Goal: Find contact information: Find contact information

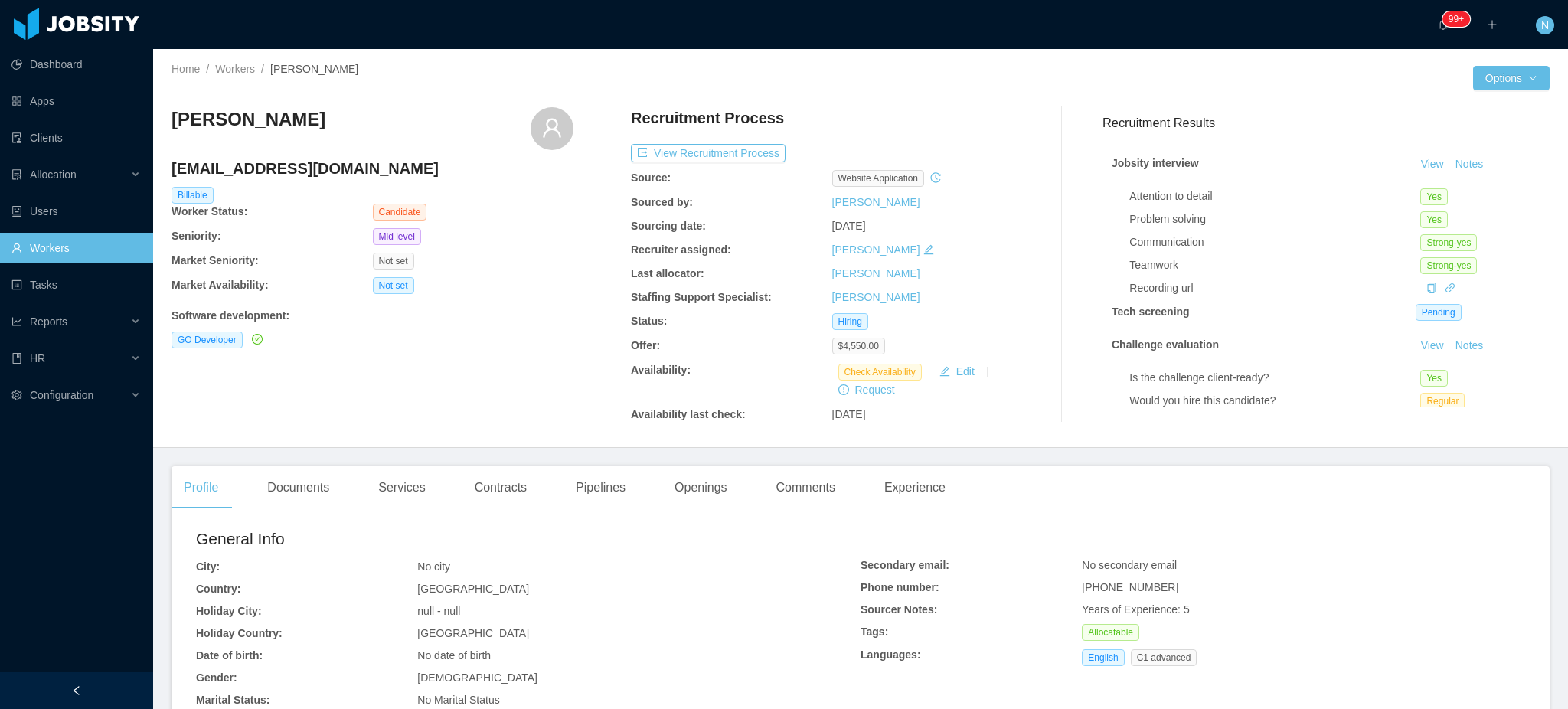
click at [1135, 590] on span "+584123566820" at bounding box center [1131, 587] width 97 height 12
copy span "+584123566820"
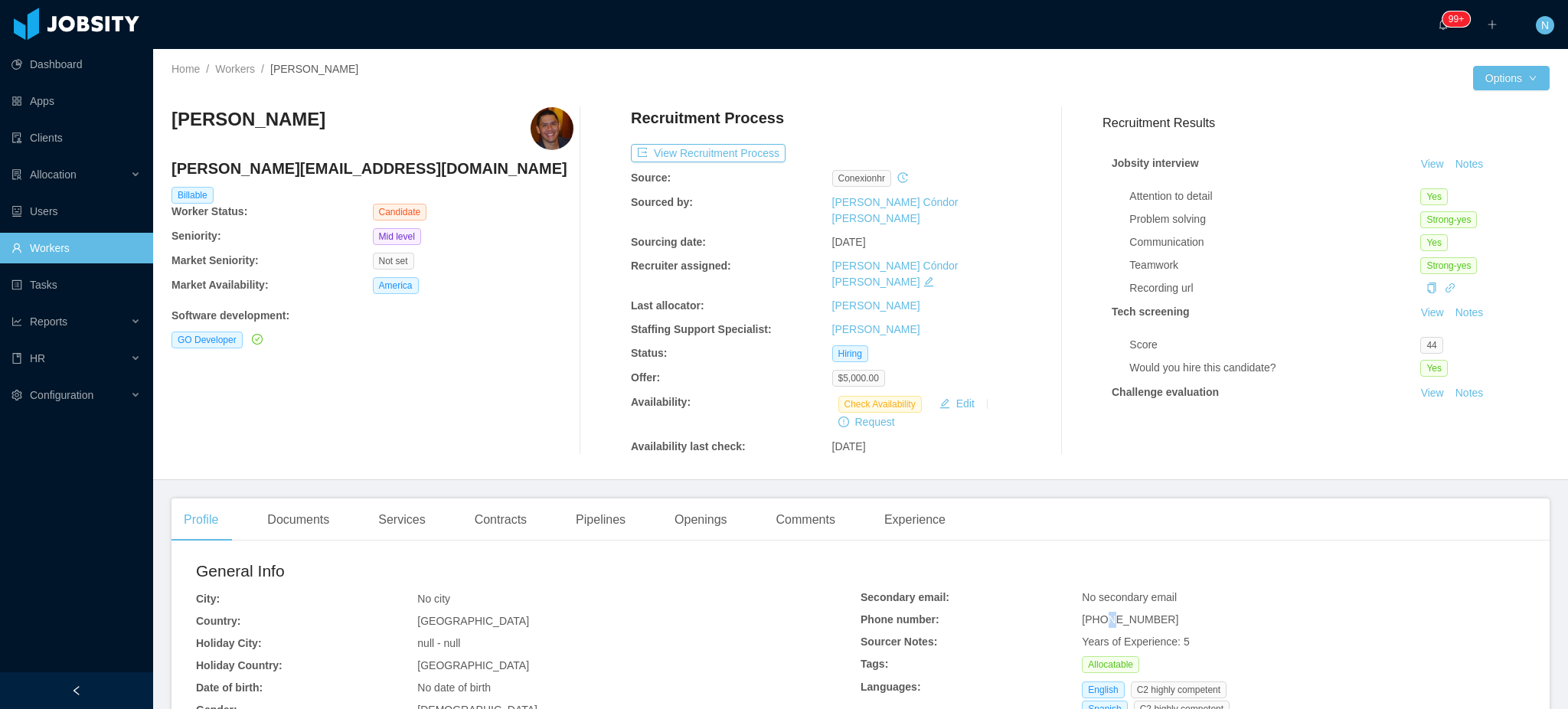
click at [1099, 613] on span "[PHONE_NUMBER]" at bounding box center [1131, 619] width 97 height 12
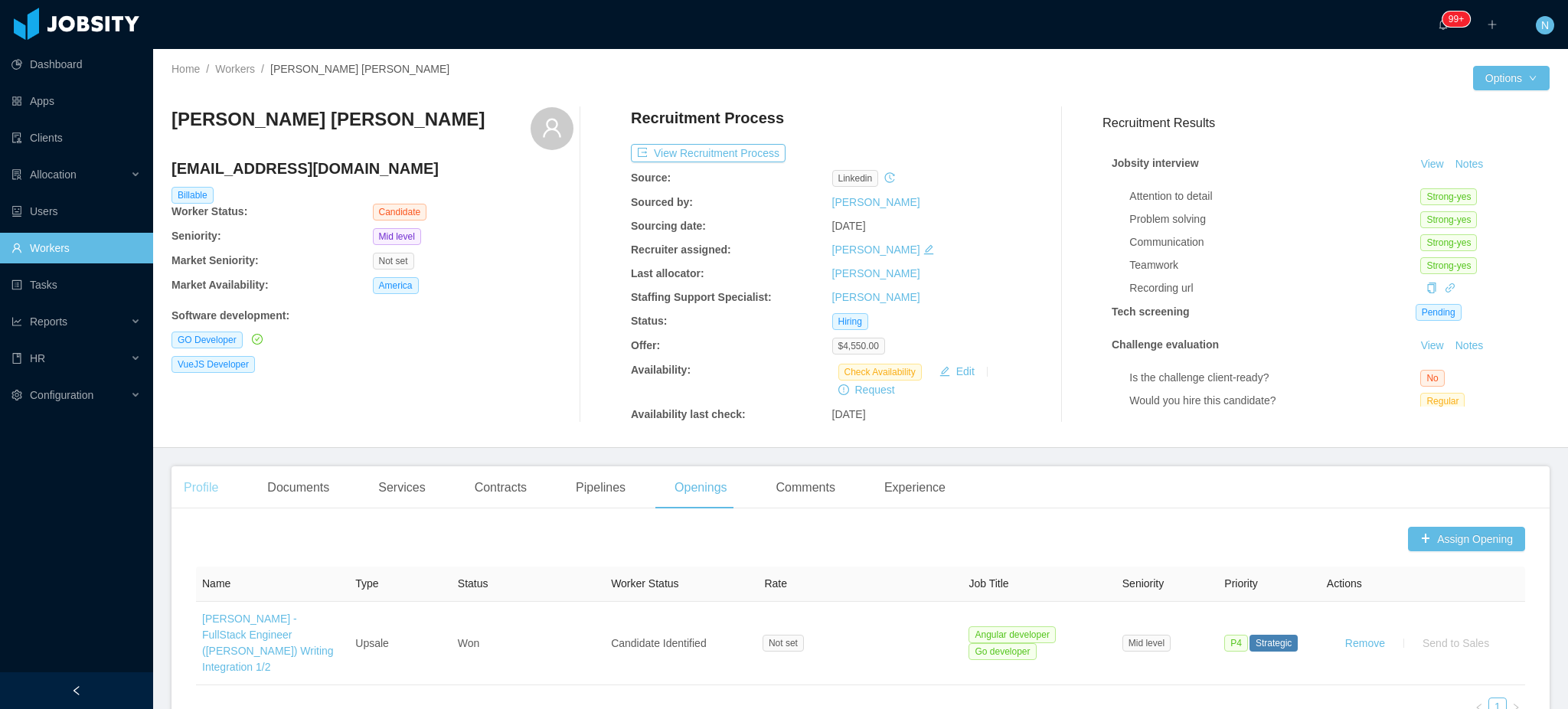
click at [220, 496] on div "Profile" at bounding box center [201, 487] width 59 height 43
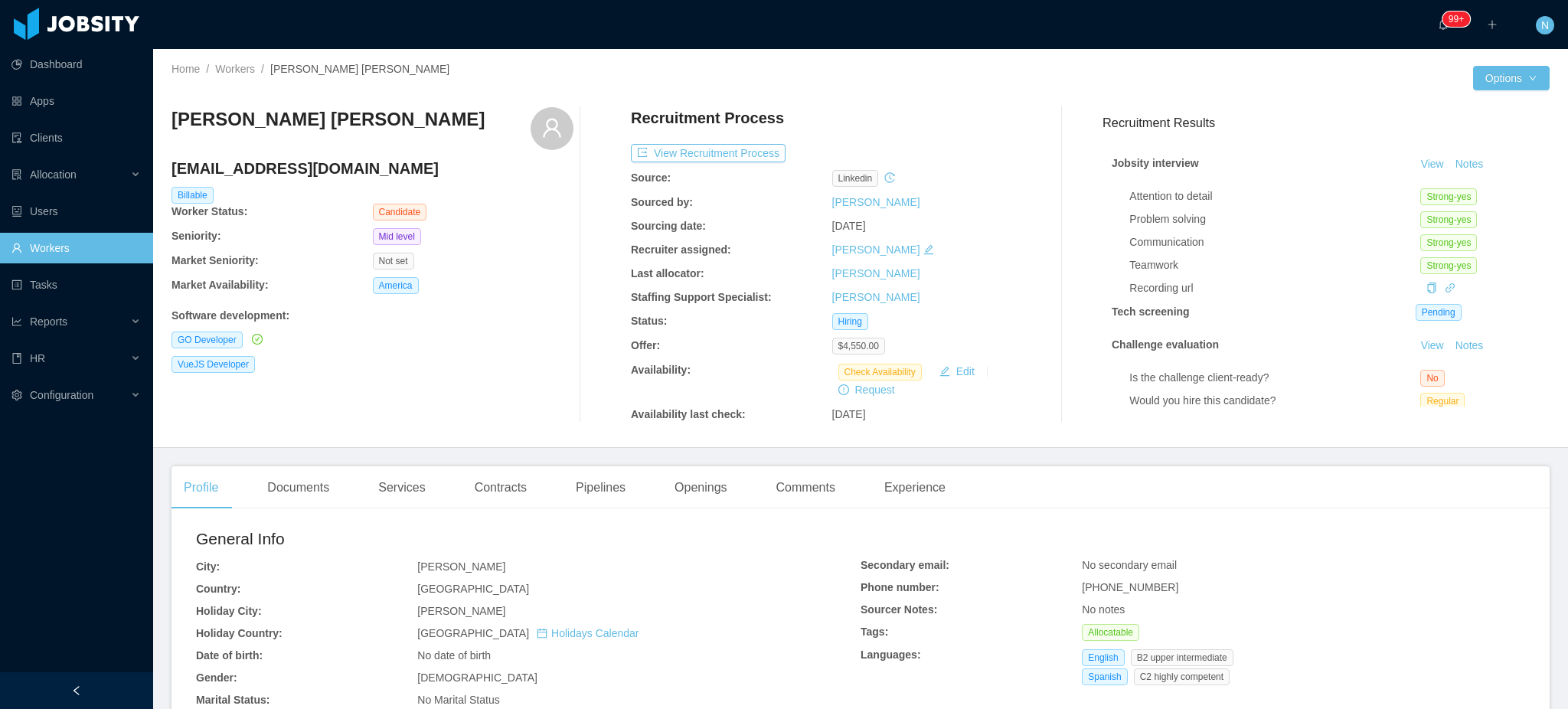
click at [1108, 590] on span "+18097538039" at bounding box center [1131, 587] width 97 height 12
copy span "+18097538039"
click at [710, 155] on button "View Recruitment Process" at bounding box center [708, 153] width 155 height 19
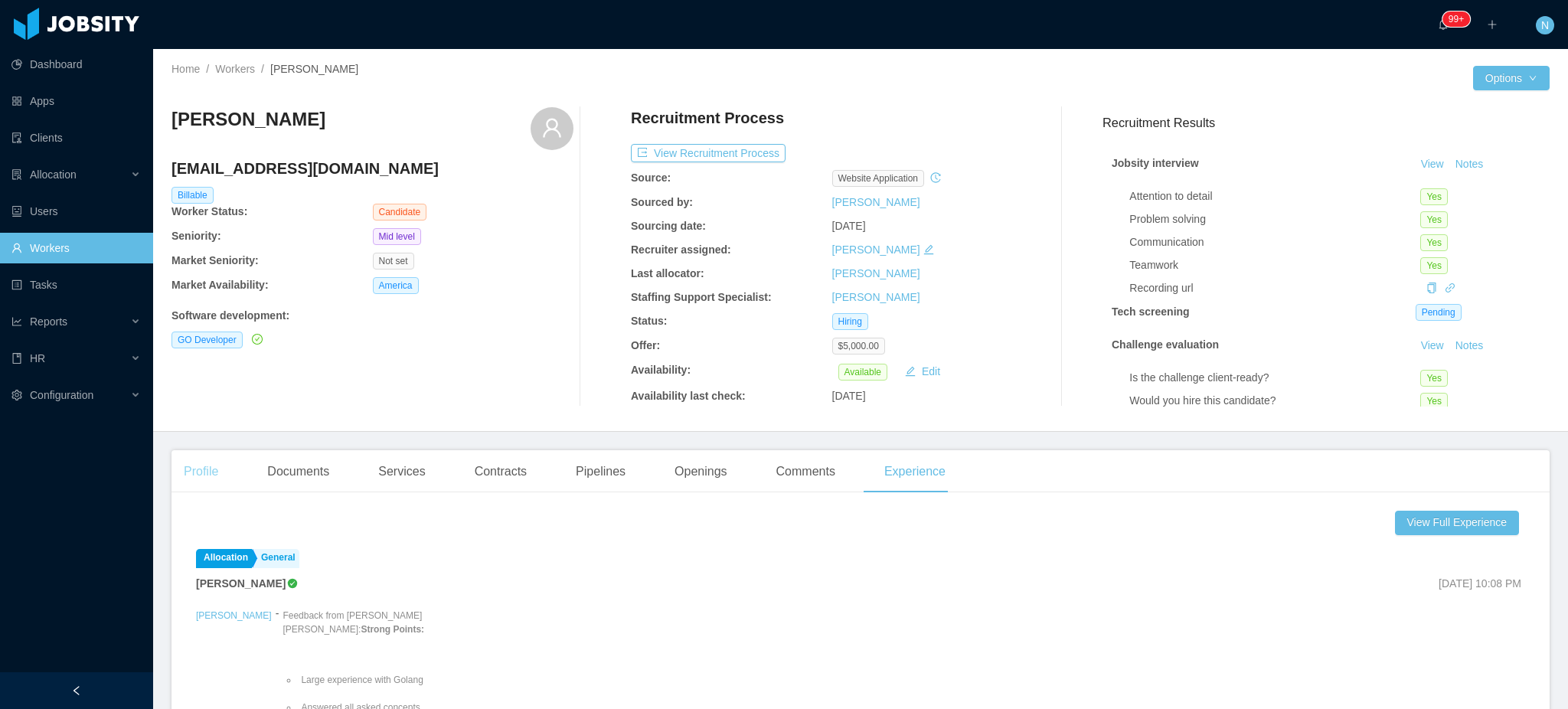
click at [192, 469] on div "Profile" at bounding box center [201, 471] width 59 height 43
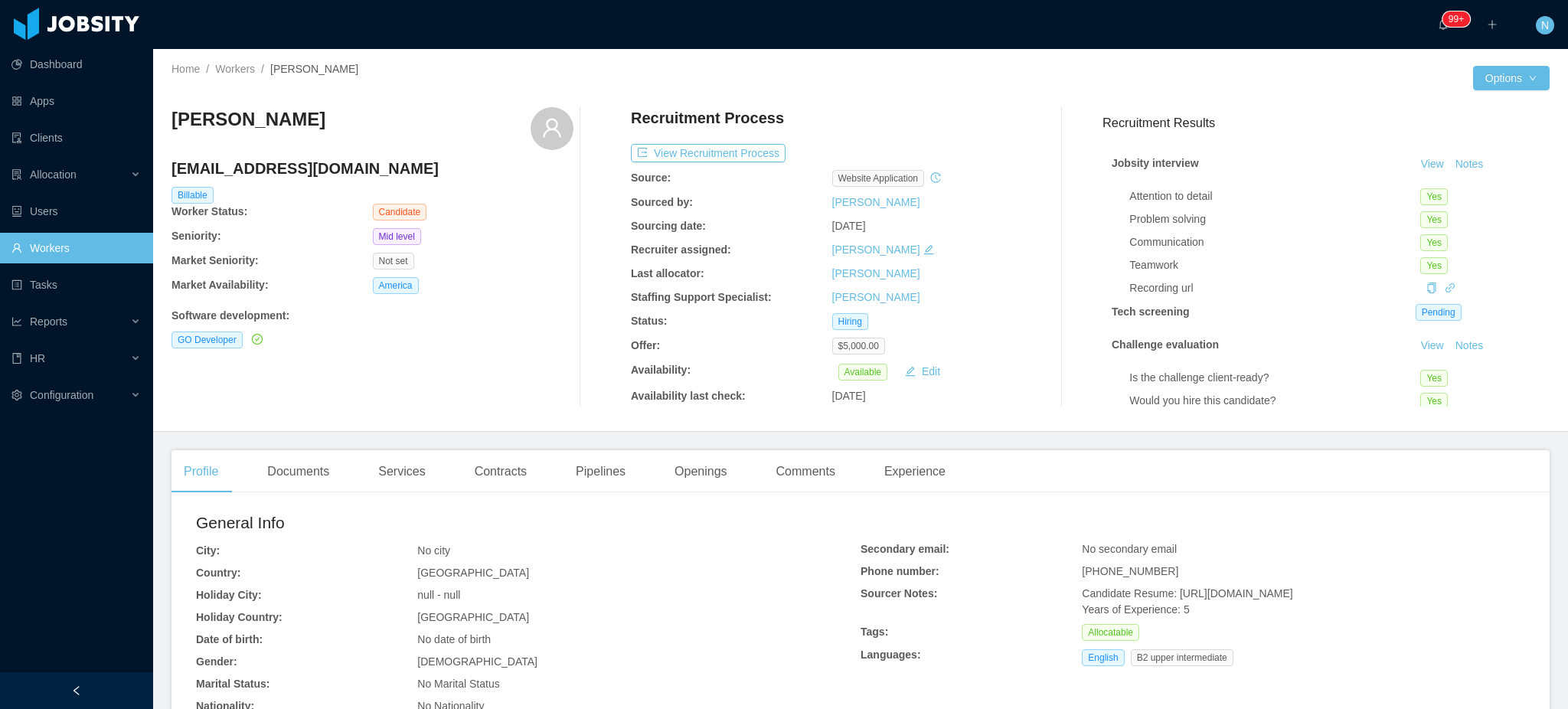
click at [1101, 575] on span "+50672686670" at bounding box center [1131, 571] width 97 height 12
click at [1103, 575] on span "+50672686670" at bounding box center [1131, 571] width 97 height 12
copy span "+50672686670"
click at [1104, 567] on span "+50672686670" at bounding box center [1131, 571] width 97 height 12
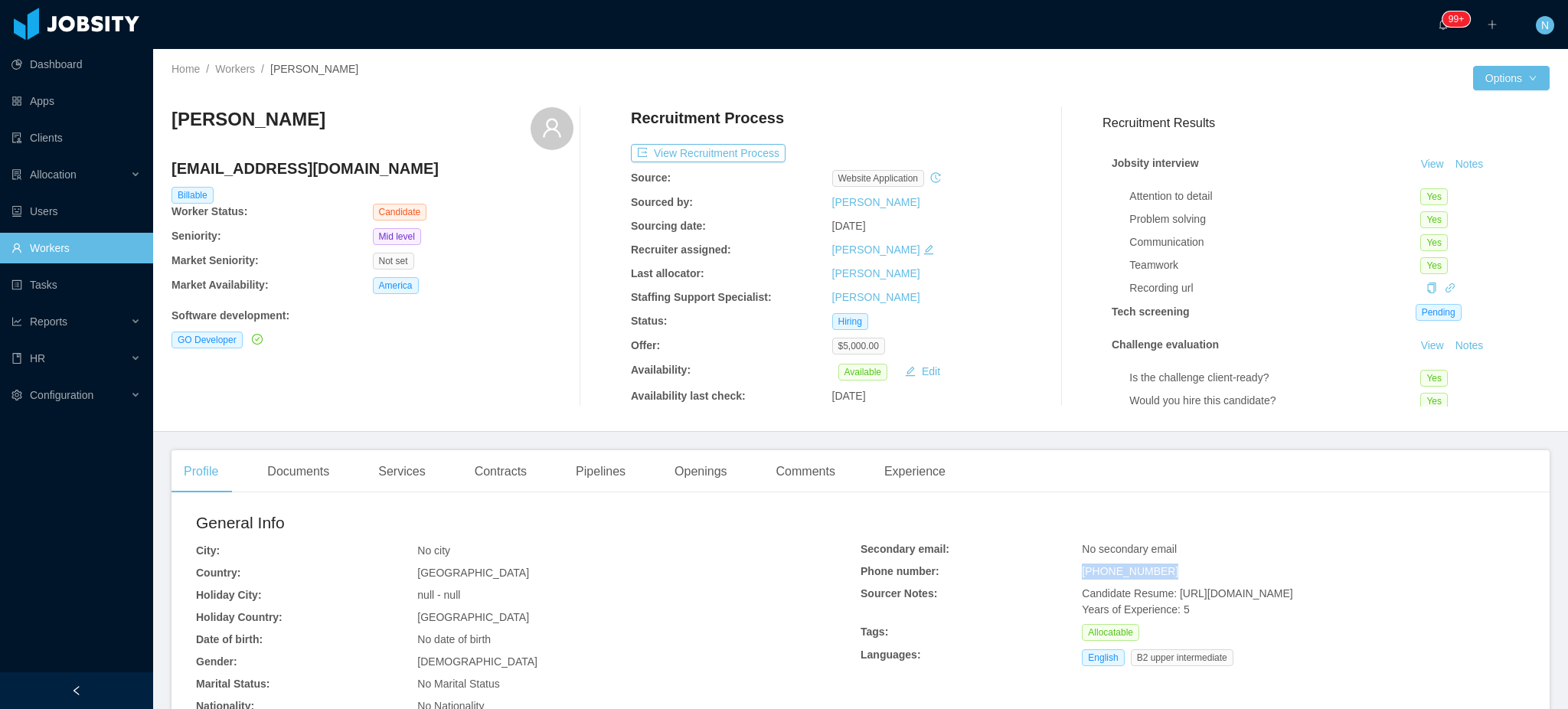
click at [1104, 567] on span "+50672686670" at bounding box center [1131, 571] width 97 height 12
copy span "+50672686670"
click at [264, 166] on h4 "rodruizronald@gmail.com" at bounding box center [372, 168] width 402 height 21
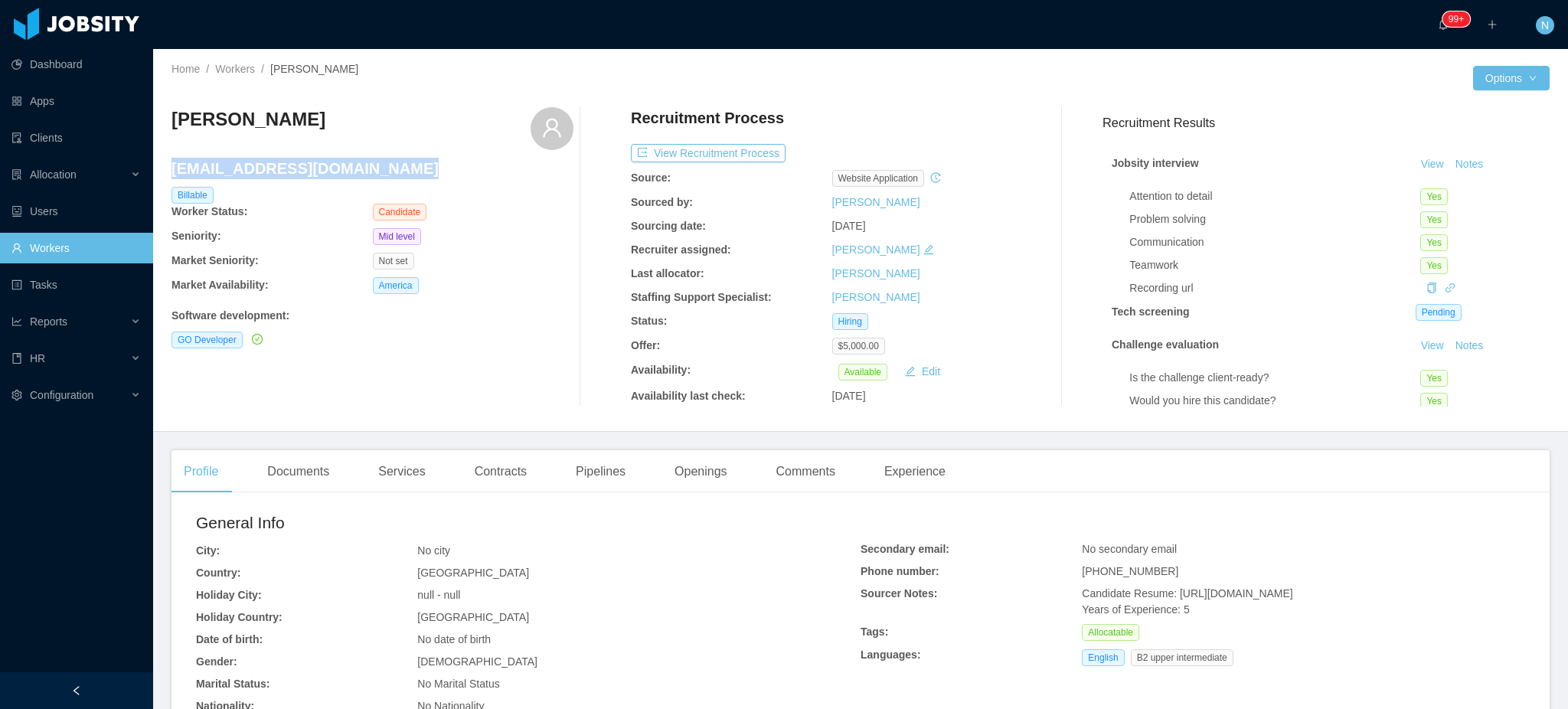
click at [264, 166] on h4 "rodruizronald@gmail.com" at bounding box center [372, 168] width 402 height 21
copy h4 "rodruizronald@gmail.com"
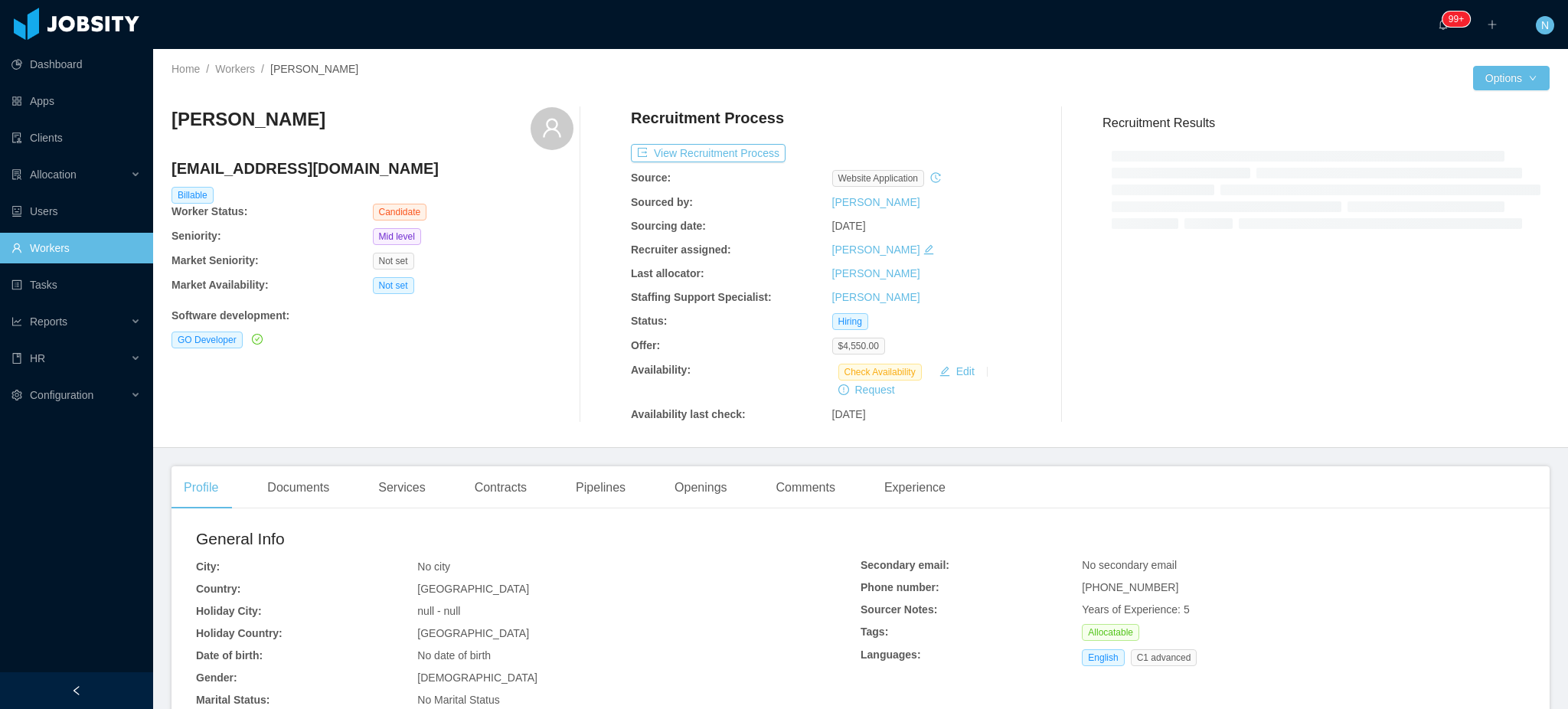
click at [226, 169] on h4 "[EMAIL_ADDRESS][DOMAIN_NAME]" at bounding box center [372, 168] width 402 height 21
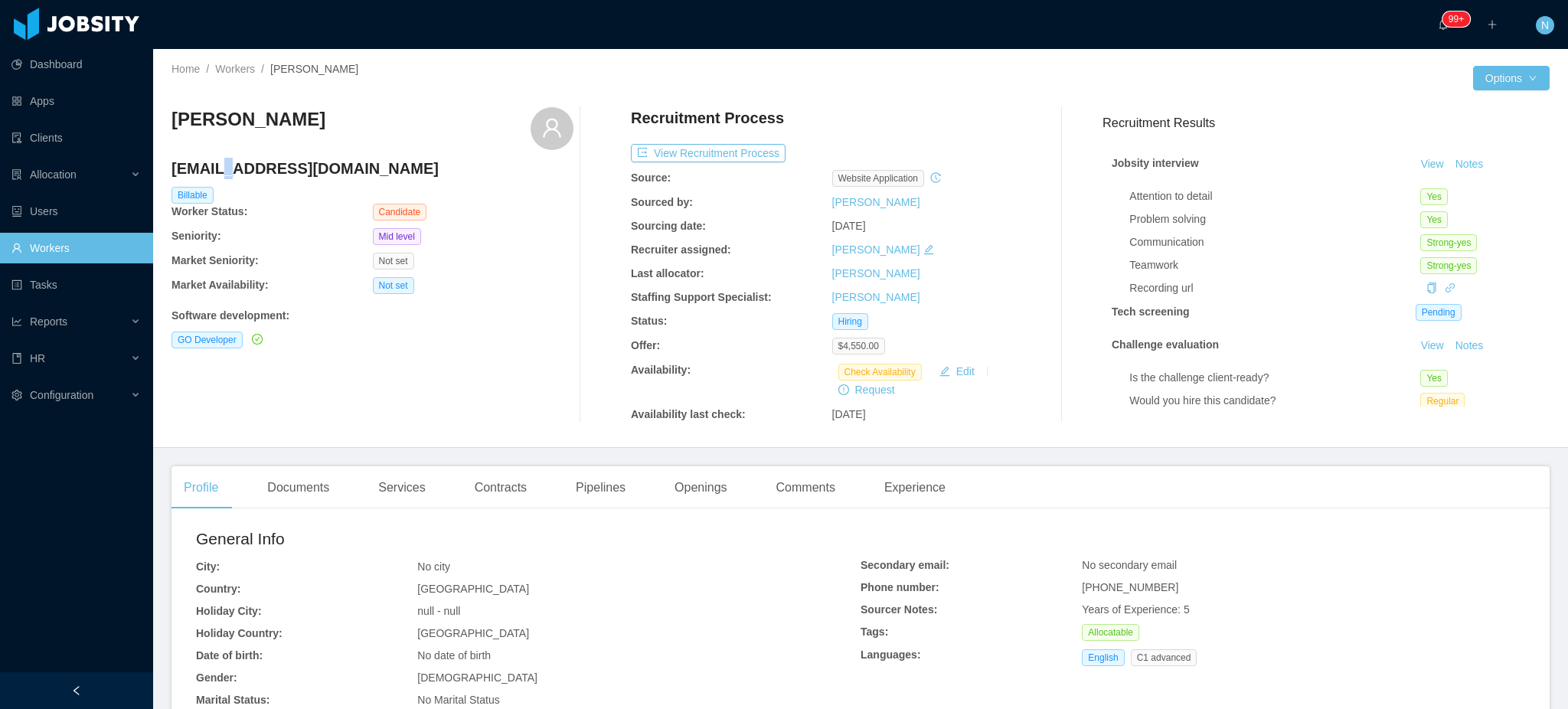
click at [226, 169] on h4 "rdgp99@gmail.com" at bounding box center [372, 168] width 402 height 21
copy h4 "rdgp99@gmail.com"
click at [309, 486] on div "Documents" at bounding box center [298, 487] width 86 height 43
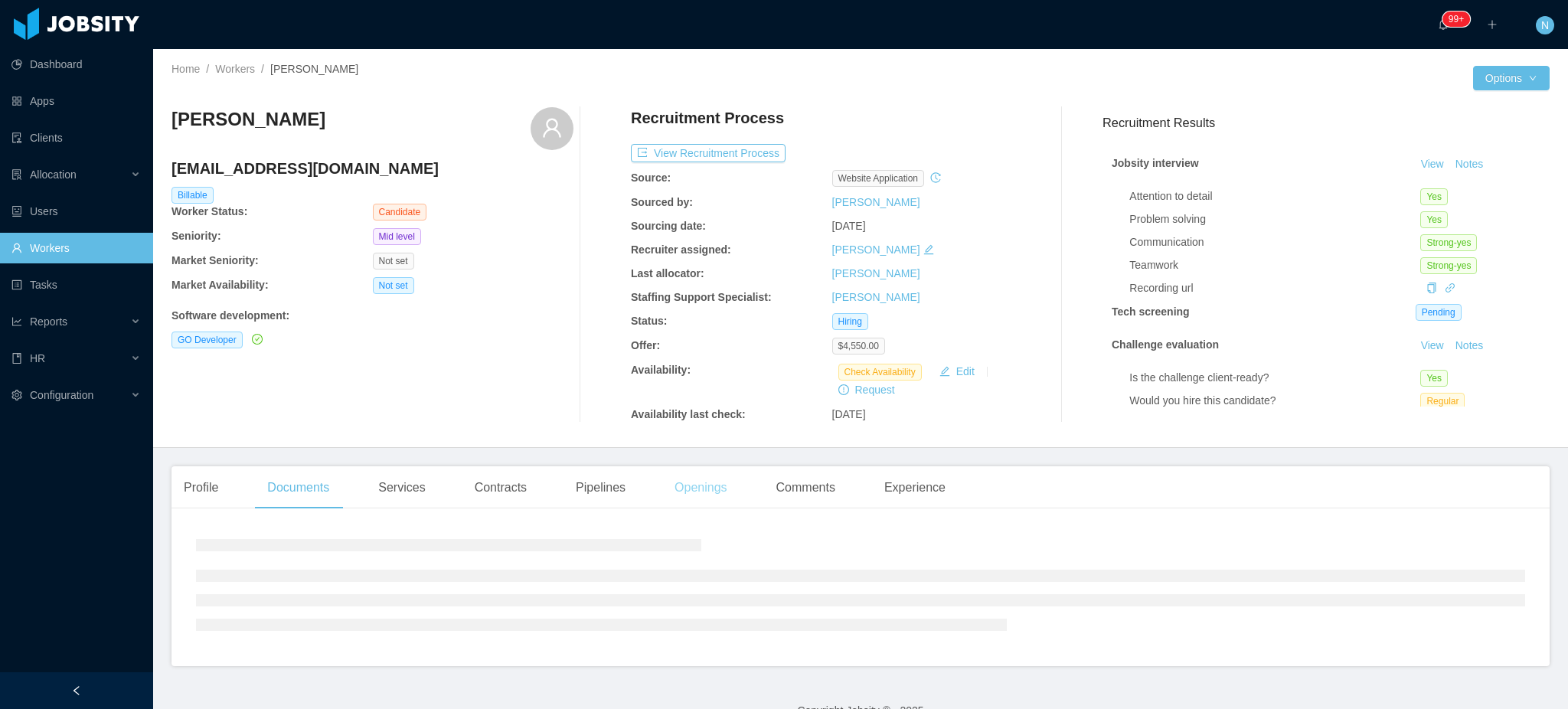
scroll to position [19, 0]
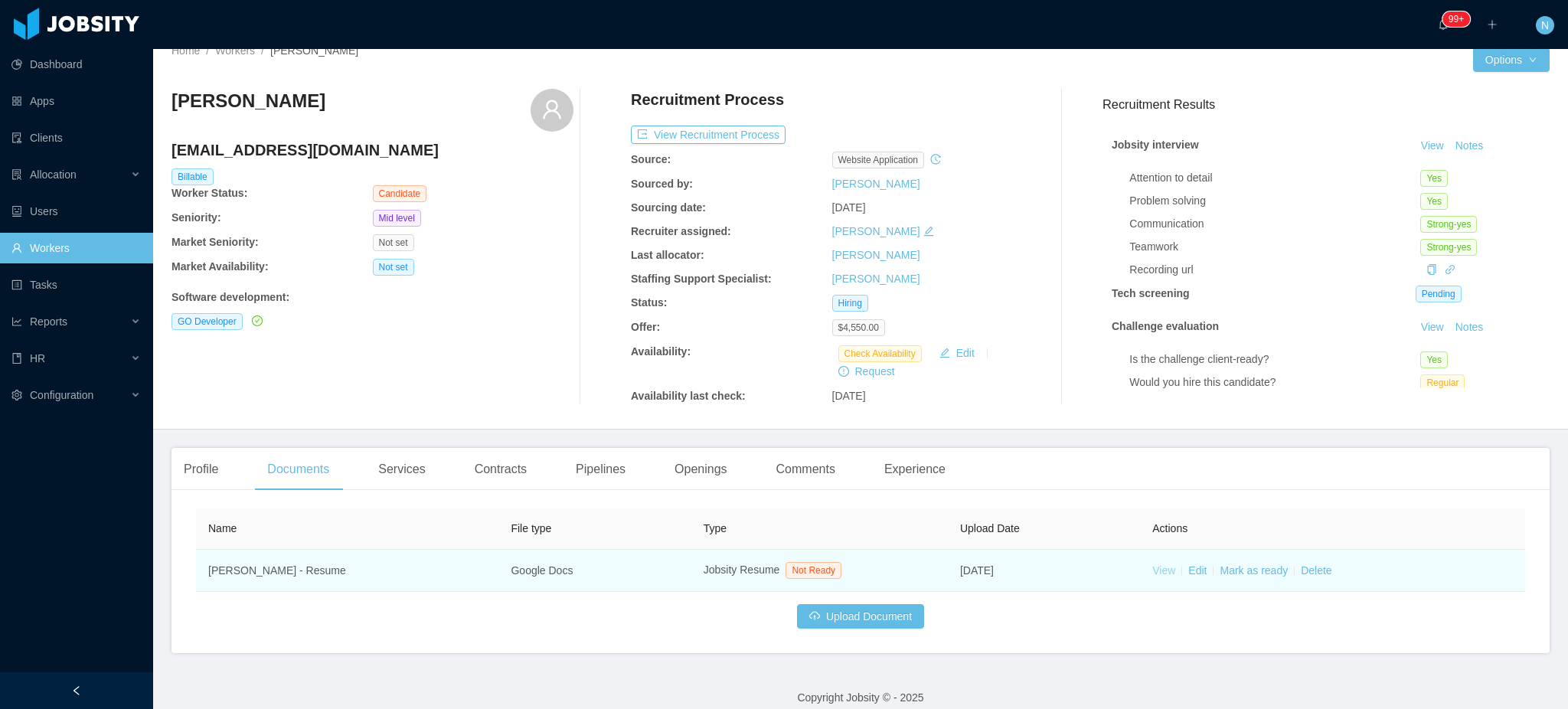
click at [1159, 576] on link "View" at bounding box center [1164, 570] width 23 height 12
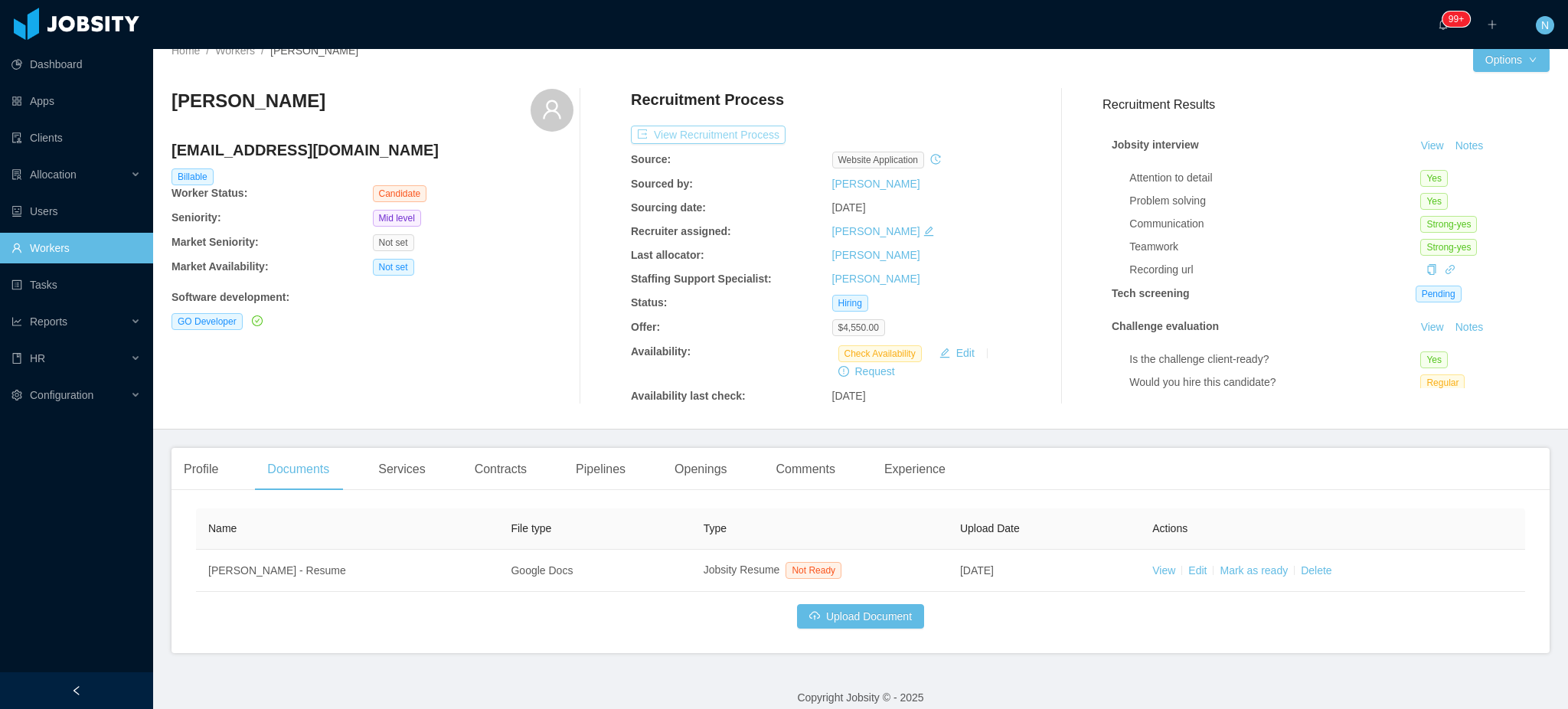
click at [731, 140] on button "View Recruitment Process" at bounding box center [708, 135] width 155 height 19
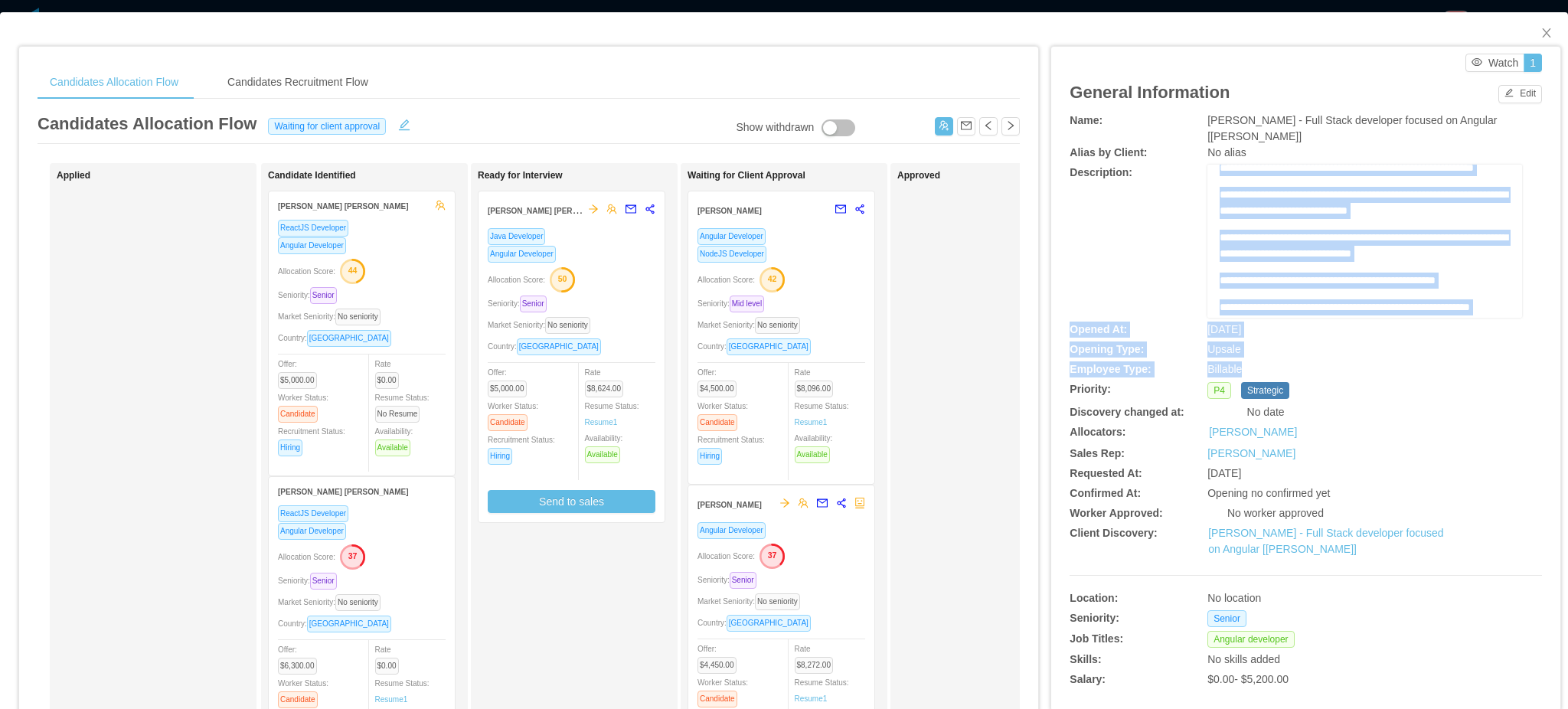
scroll to position [757, 0]
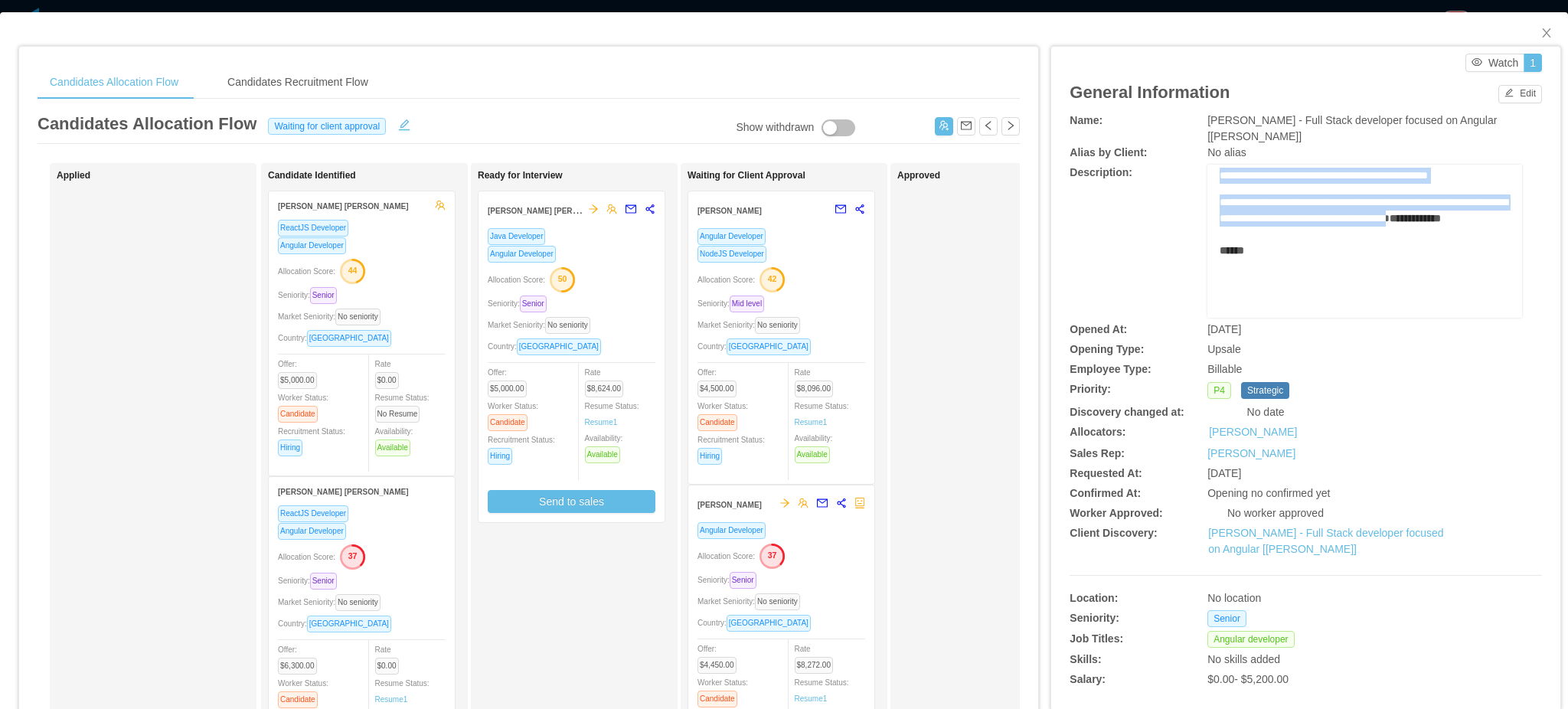
drag, startPoint x: 1209, startPoint y: 193, endPoint x: 1393, endPoint y: 195, distance: 184.0
copy div "**********"
click at [1498, 97] on button "Edit" at bounding box center [1520, 94] width 43 height 19
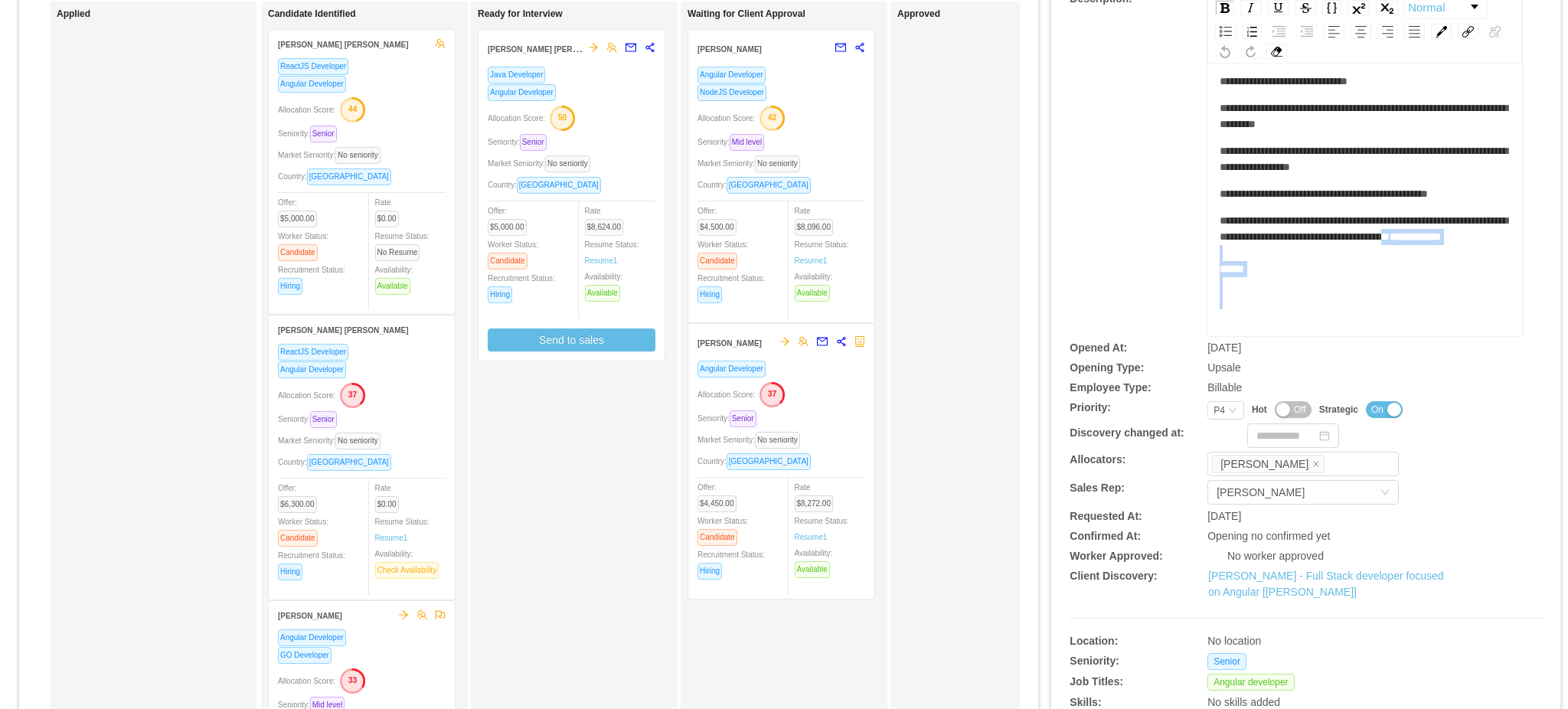
scroll to position [644, 0]
drag, startPoint x: 1300, startPoint y: 322, endPoint x: 1298, endPoint y: 350, distance: 28.1
click at [1298, 350] on div "**********" at bounding box center [1305, 342] width 472 height 784
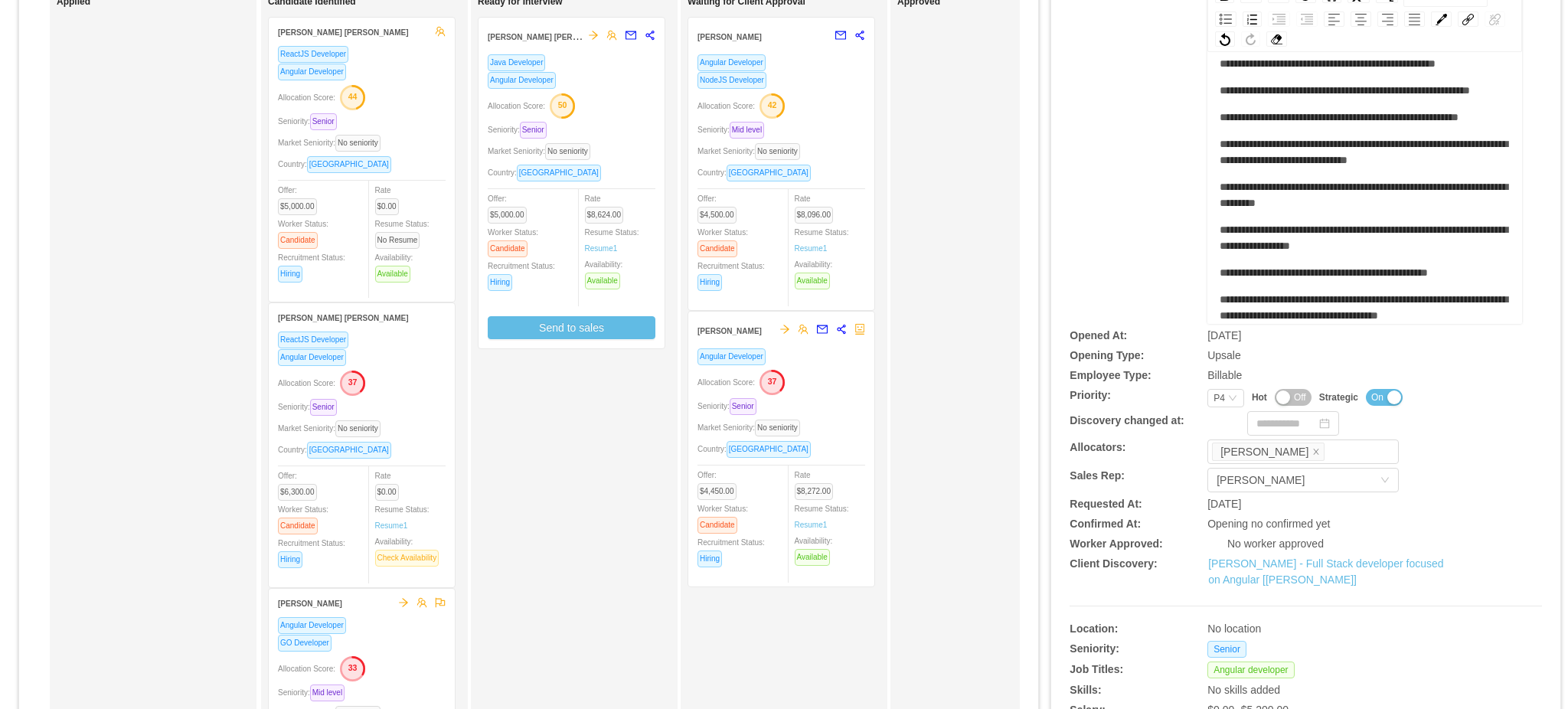
scroll to position [0, 0]
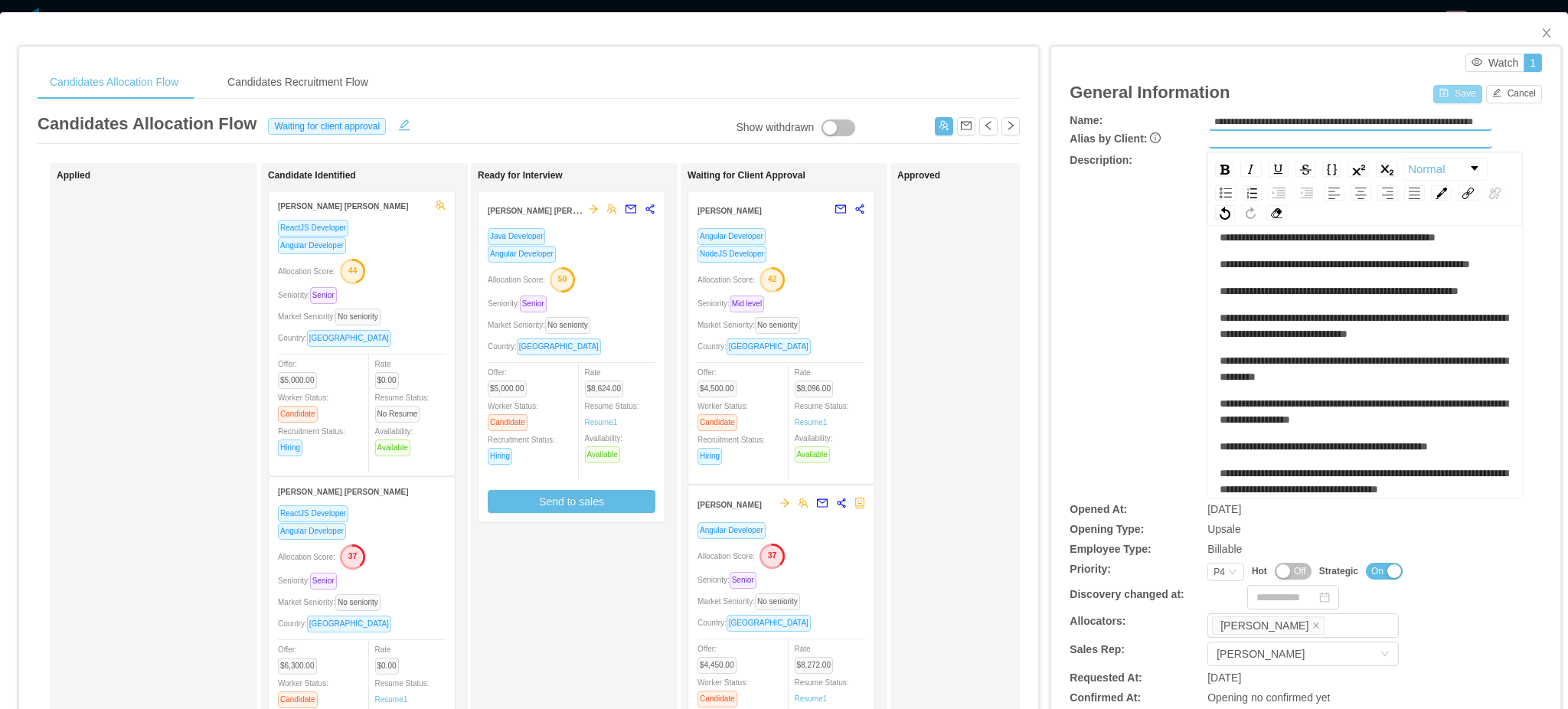
click at [1443, 92] on button "Save" at bounding box center [1457, 94] width 48 height 19
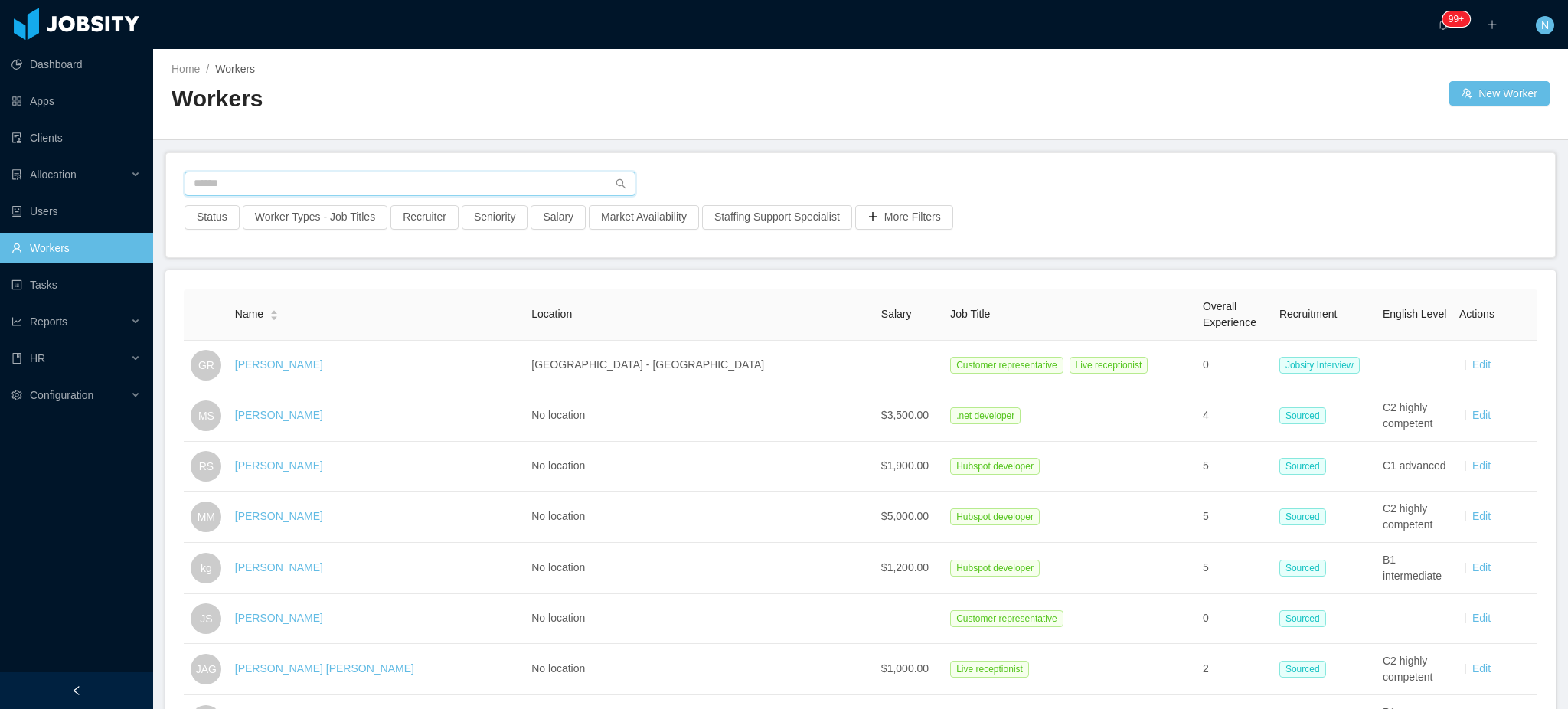
click at [512, 190] on input "text" at bounding box center [410, 183] width 451 height 25
paste input "**********"
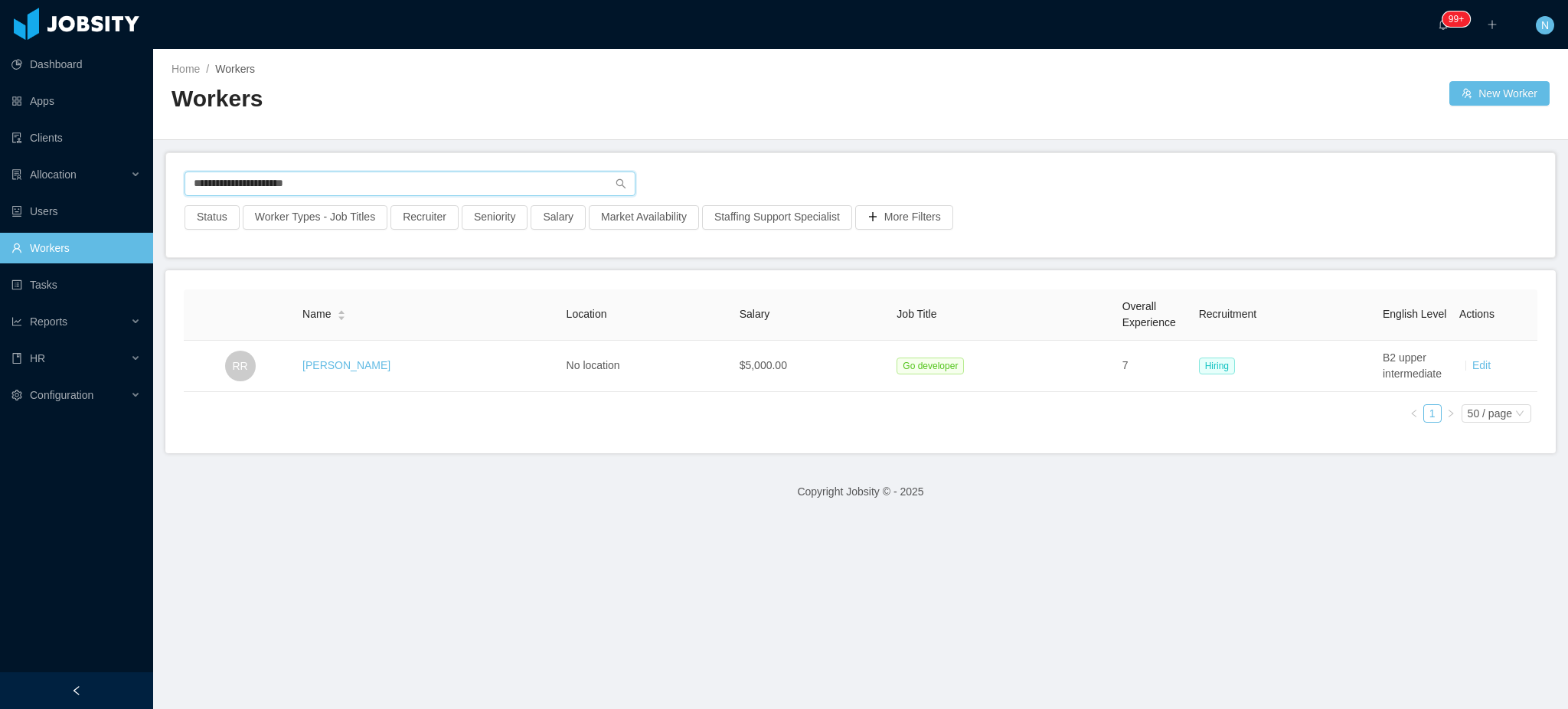
type input "**********"
